Goal: Navigation & Orientation: Find specific page/section

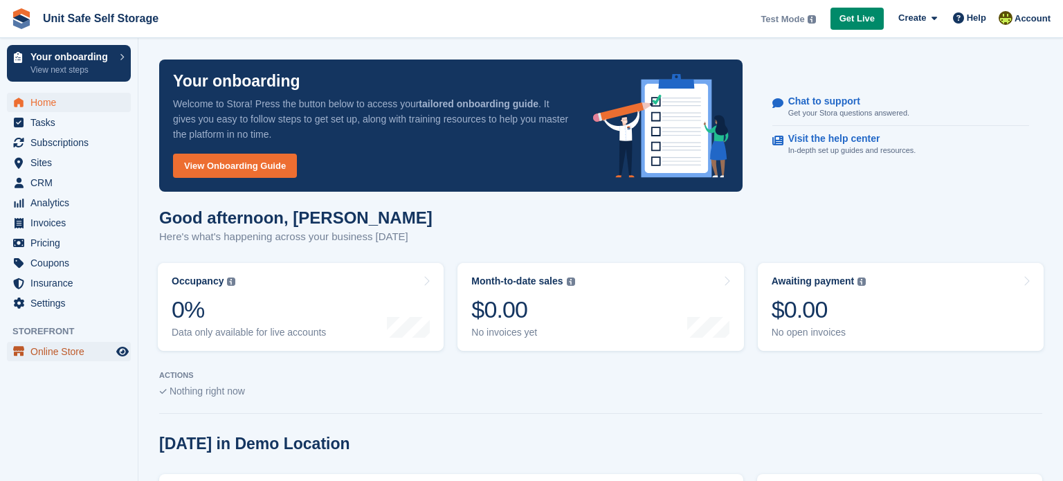
click at [60, 351] on span "Online Store" at bounding box center [71, 351] width 83 height 19
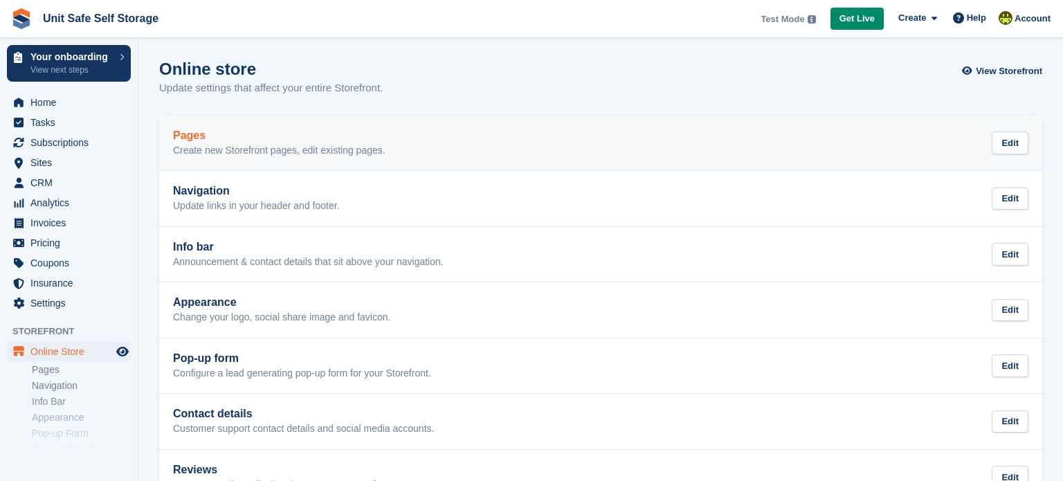
click at [281, 152] on p "Create new Storefront pages, edit existing pages." at bounding box center [279, 151] width 213 height 12
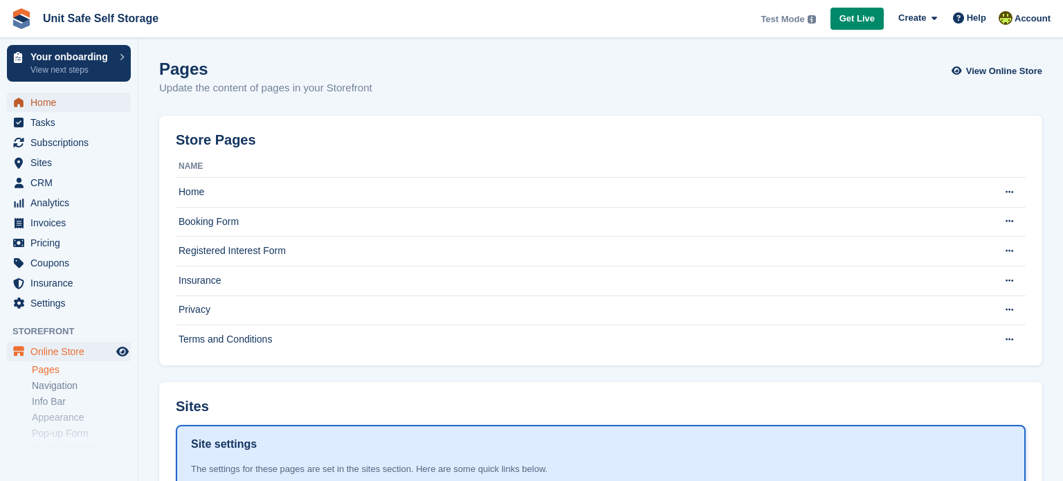
click at [39, 105] on span "Home" at bounding box center [71, 102] width 83 height 19
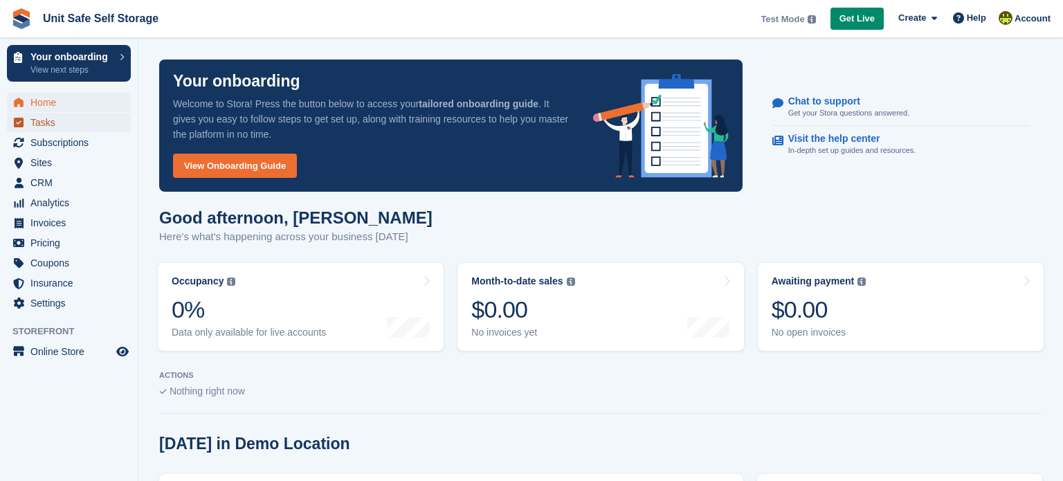
click at [38, 122] on span "Tasks" at bounding box center [71, 122] width 83 height 19
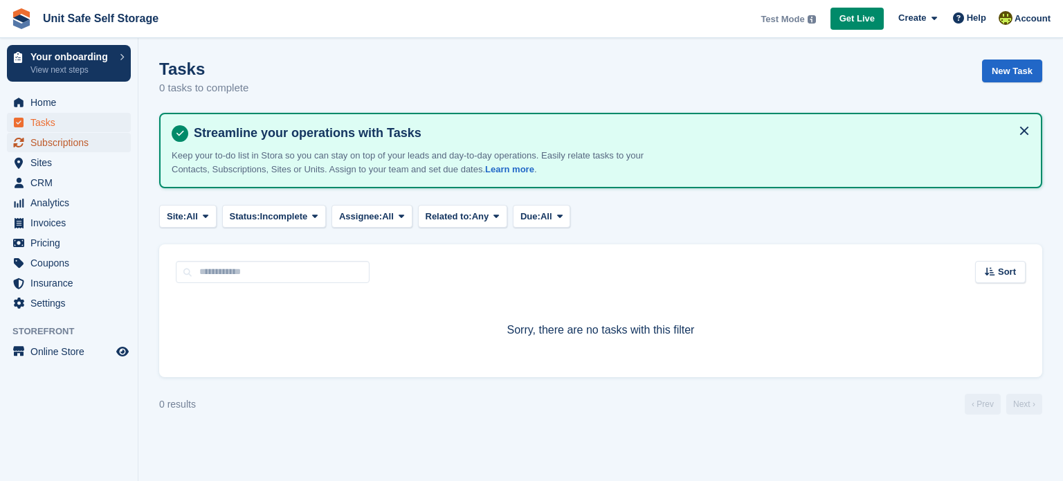
click at [52, 145] on span "Subscriptions" at bounding box center [71, 142] width 83 height 19
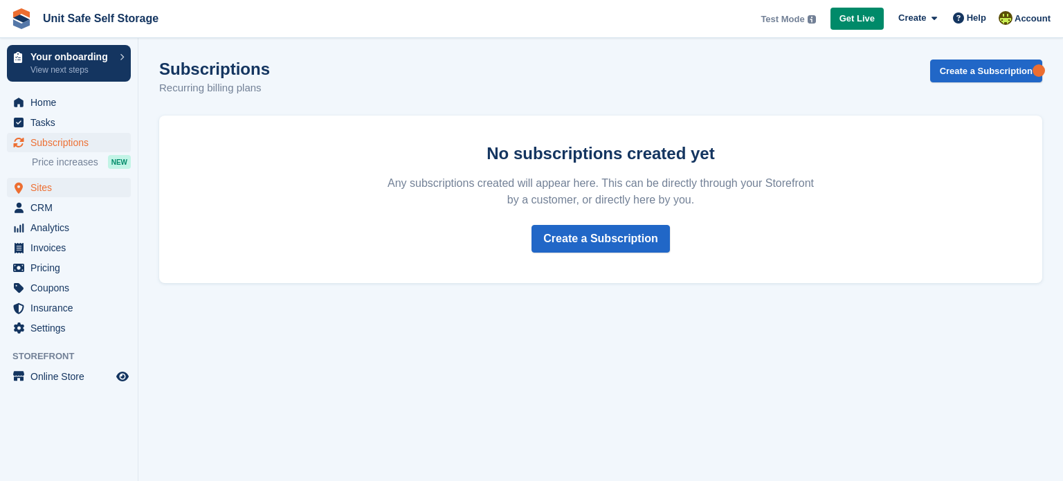
click at [40, 186] on span "Sites" at bounding box center [71, 187] width 83 height 19
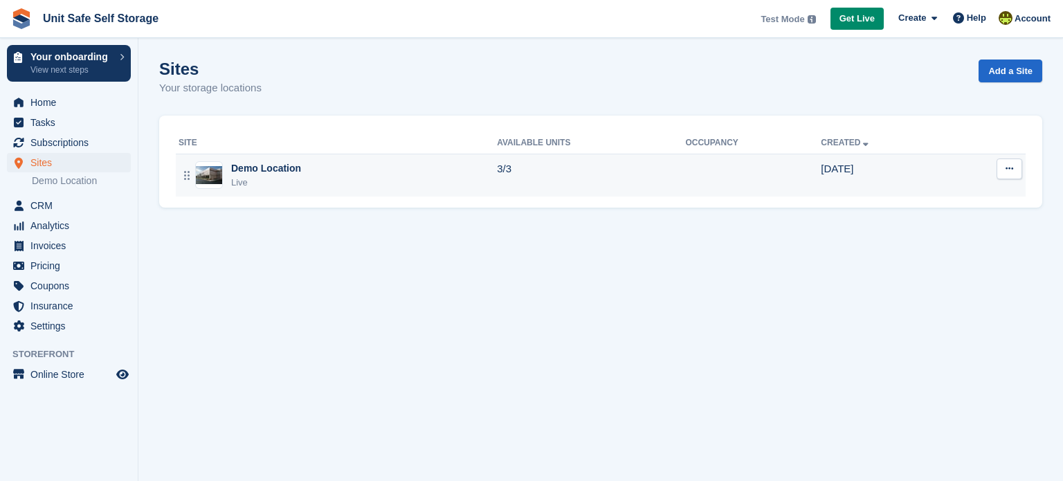
click at [219, 166] on img at bounding box center [209, 175] width 26 height 18
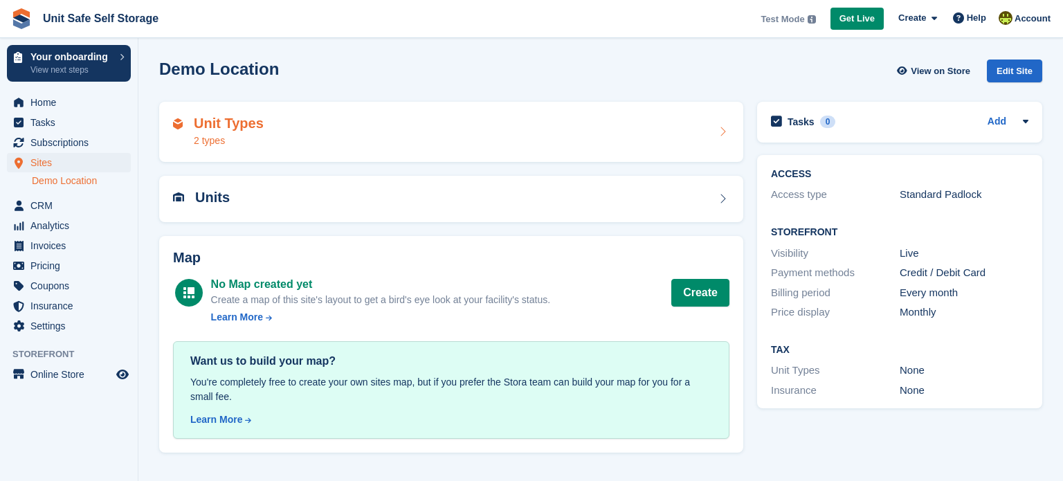
click at [481, 116] on div "Unit Types 2 types" at bounding box center [451, 132] width 557 height 33
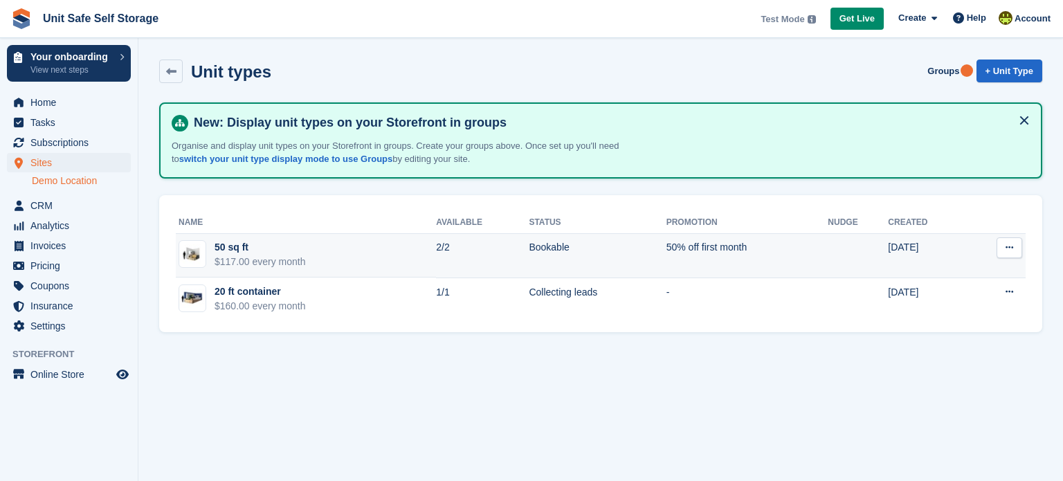
click at [307, 249] on td "50 sq ft $117.00 every month" at bounding box center [306, 256] width 260 height 44
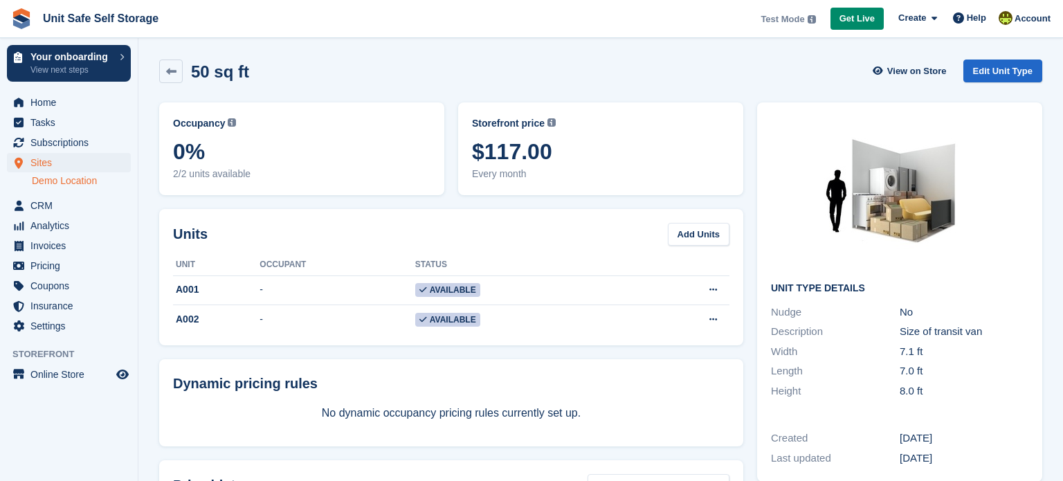
click at [80, 182] on link "Demo Location" at bounding box center [81, 180] width 99 height 13
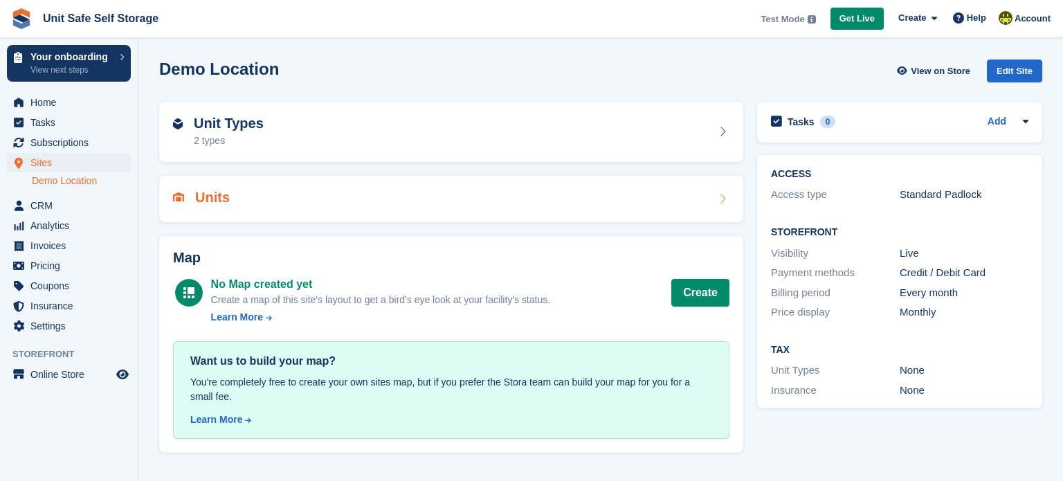
click at [720, 204] on icon at bounding box center [723, 198] width 14 height 11
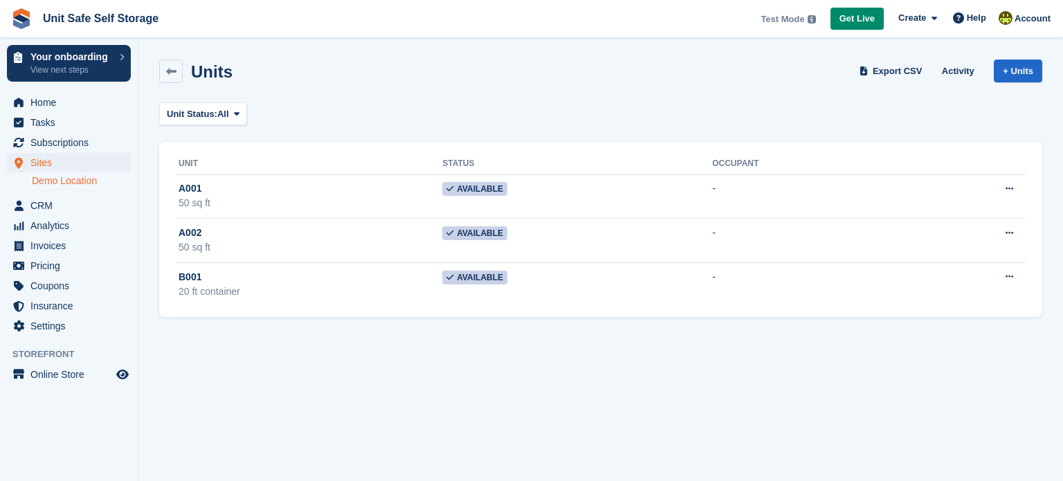
click at [93, 179] on link "Demo Location" at bounding box center [81, 180] width 99 height 13
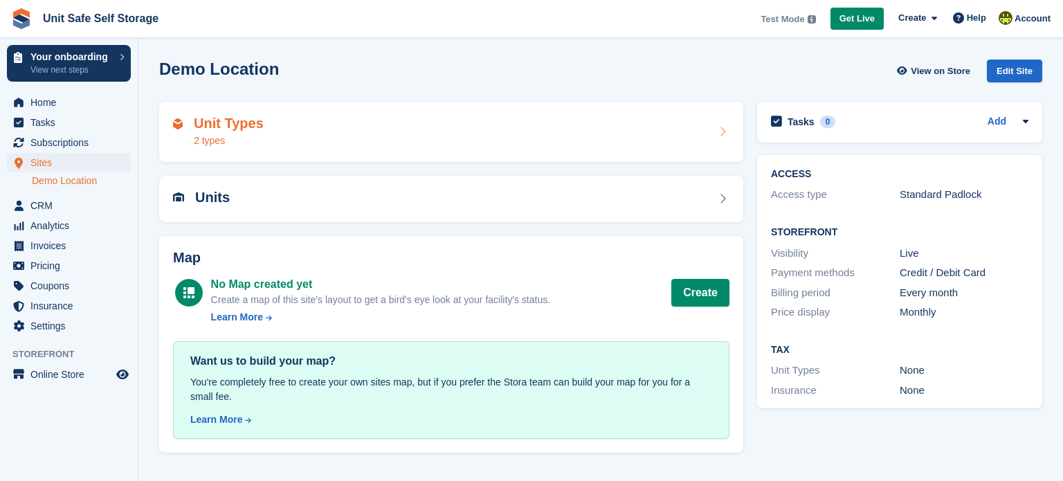
click at [336, 136] on div "Unit Types 2 types" at bounding box center [451, 132] width 557 height 33
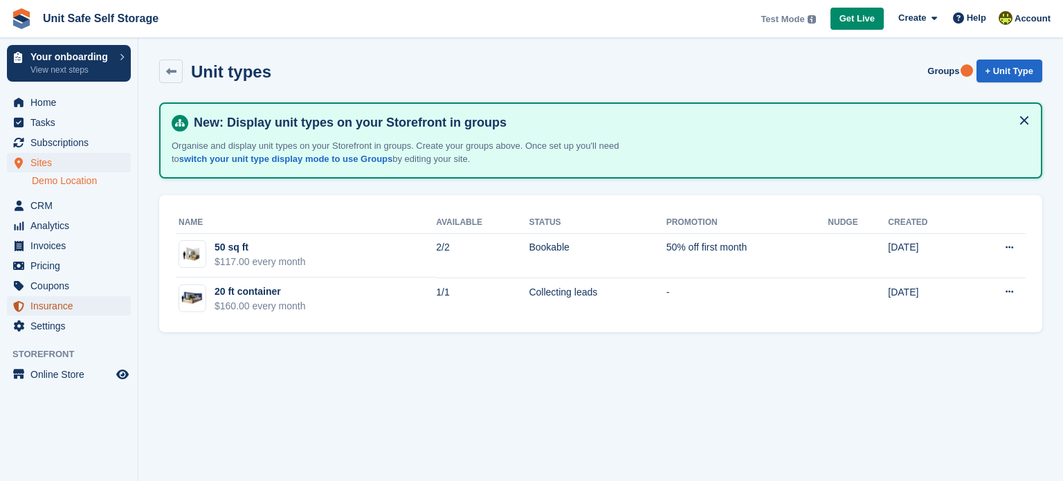
click at [44, 307] on span "Insurance" at bounding box center [71, 305] width 83 height 19
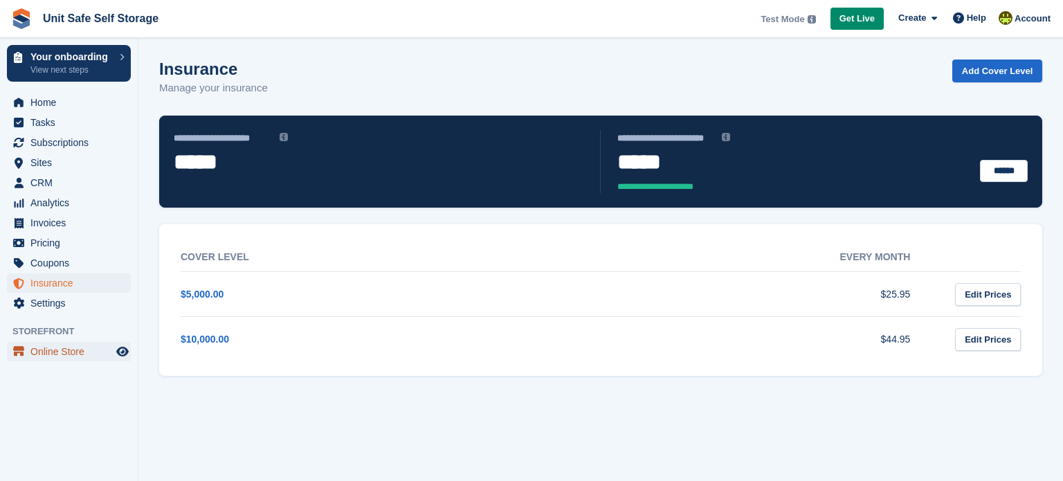
click at [60, 345] on span "Online Store" at bounding box center [71, 351] width 83 height 19
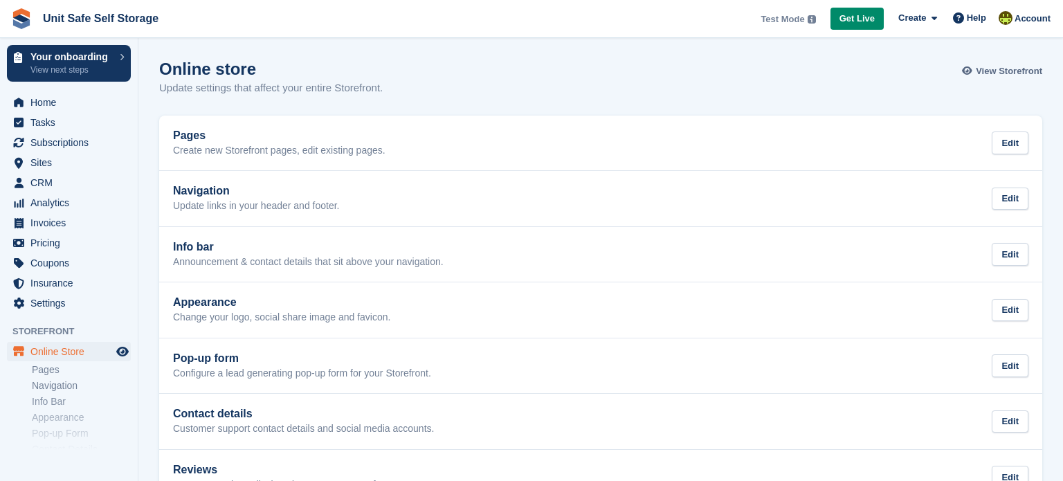
click at [1011, 68] on span "View Storefront" at bounding box center [1009, 71] width 66 height 14
